Goal: Transaction & Acquisition: Book appointment/travel/reservation

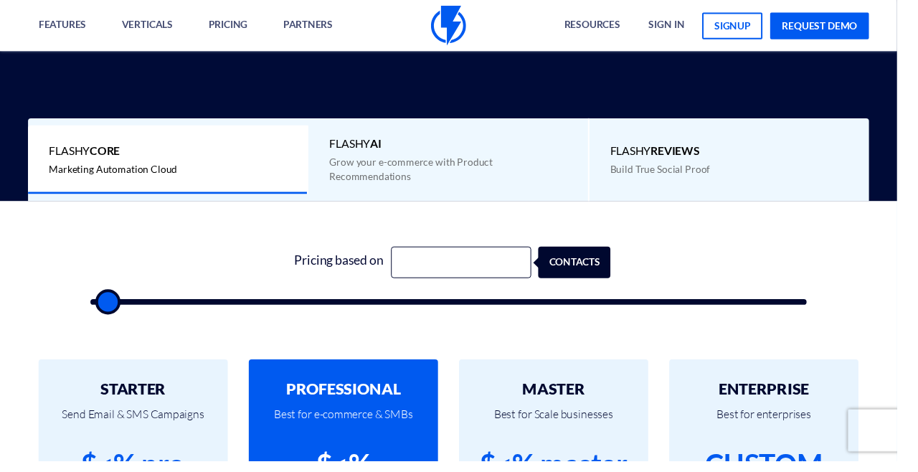
scroll to position [332, 0]
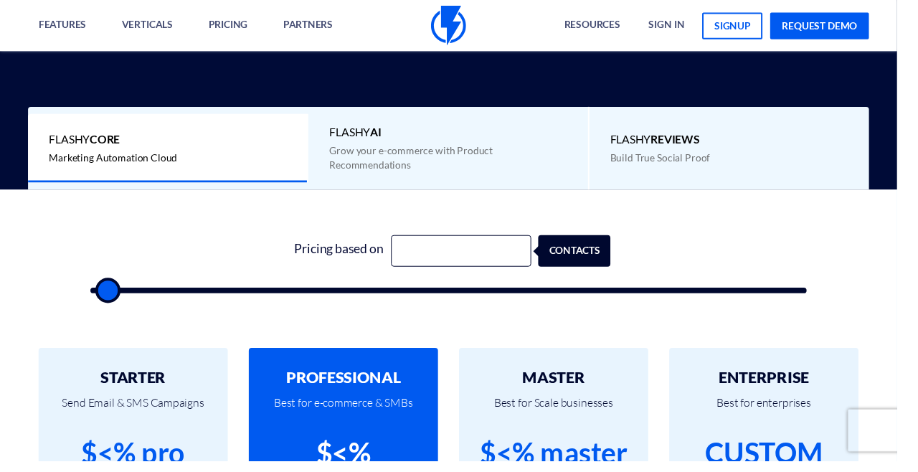
click at [455, 165] on div "Flashy AI Grow your e-commerce with Product Recommendations" at bounding box center [459, 151] width 287 height 85
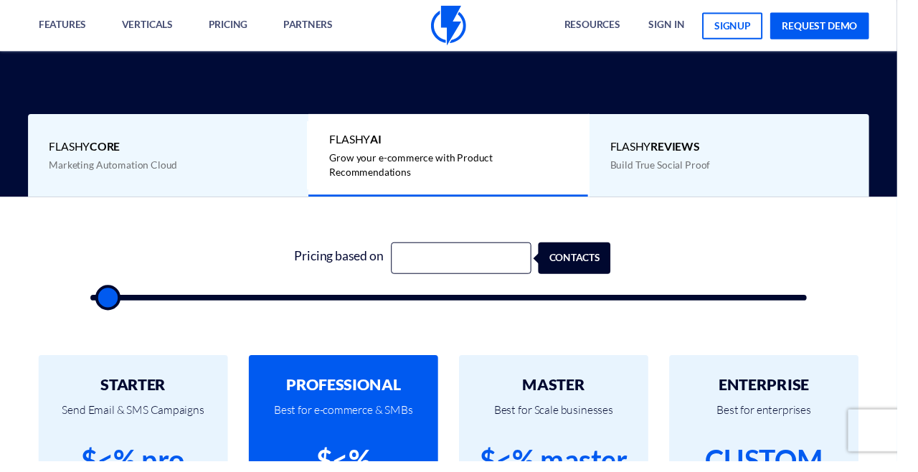
scroll to position [324, 0]
click at [70, 160] on div "Flashy Core Marketing Automation Cloud" at bounding box center [172, 159] width 287 height 71
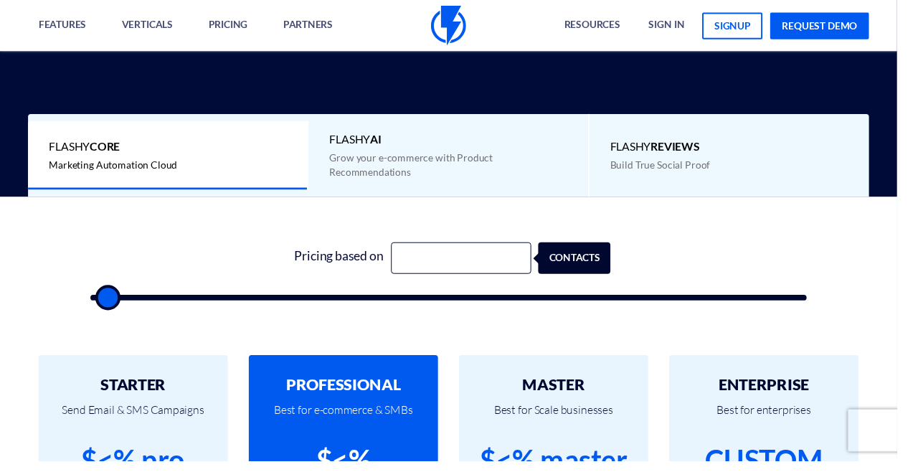
click at [70, 160] on div "Flashy Core Marketing Automation Cloud" at bounding box center [172, 159] width 287 height 71
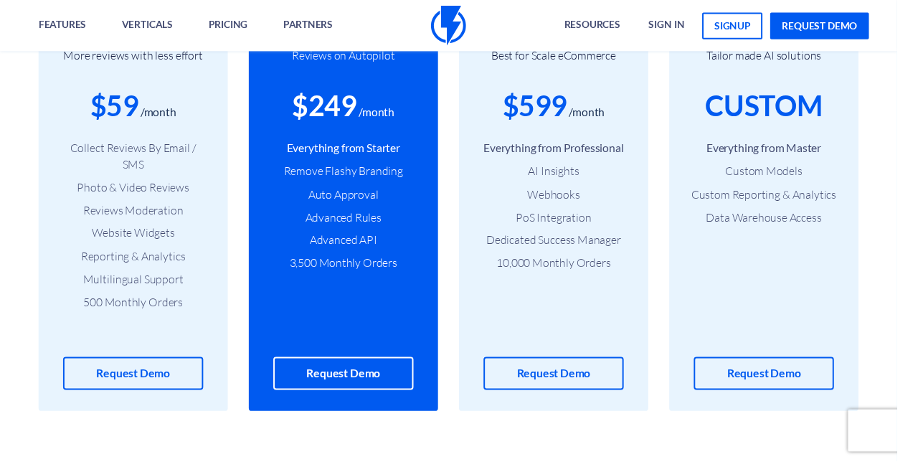
scroll to position [1684, 0]
click at [591, 394] on link "Request Demo" at bounding box center [566, 383] width 143 height 34
